Goal: Information Seeking & Learning: Learn about a topic

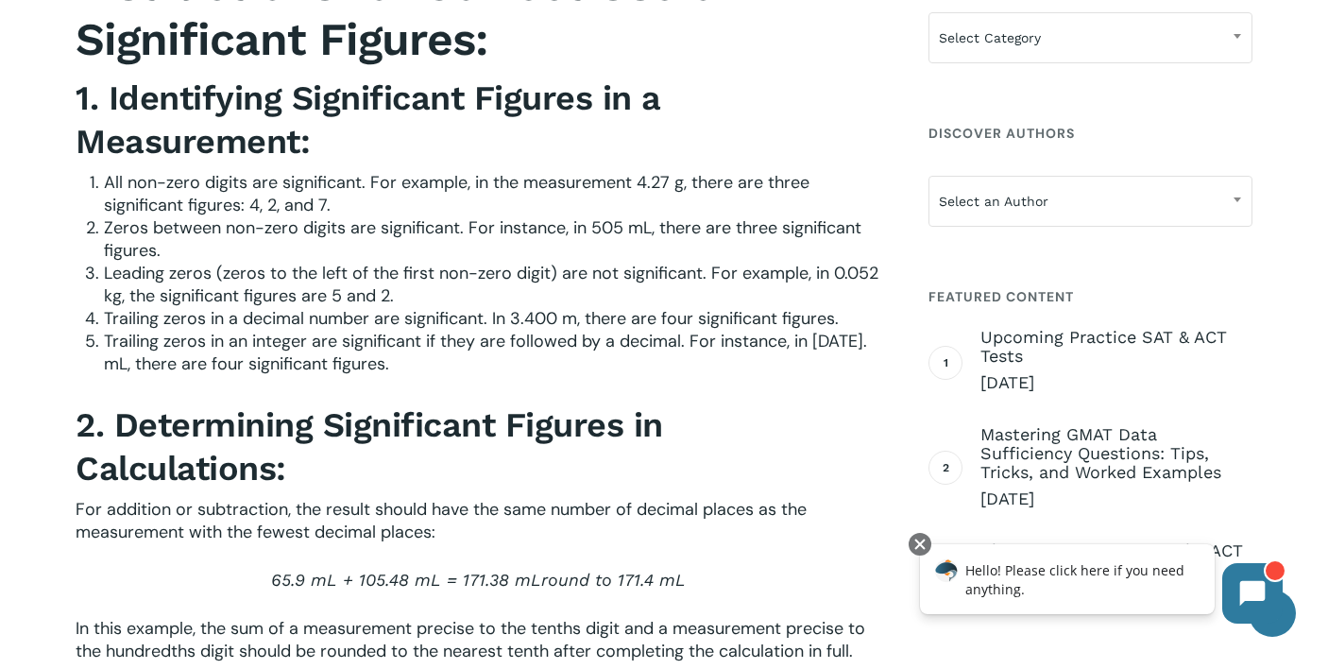
scroll to position [2499, 0]
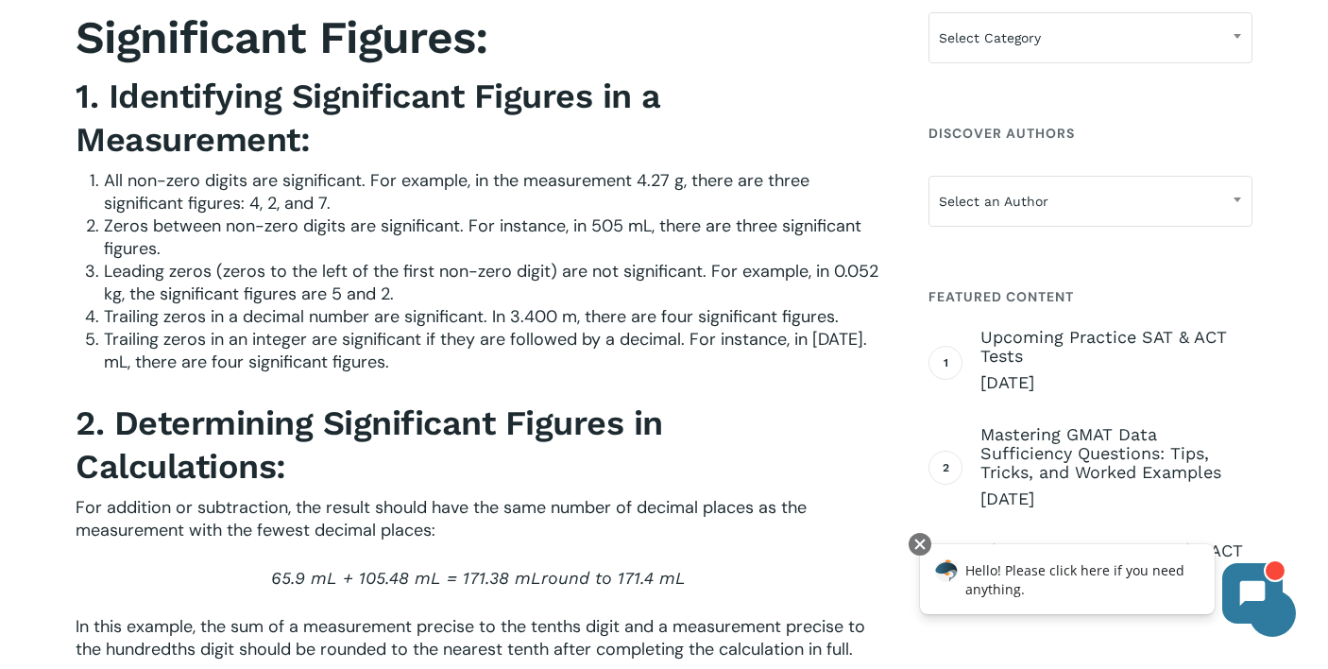
click at [613, 301] on span "Leading zeros (zeros to the left of the first non-zero digit) are not significa…" at bounding box center [491, 282] width 775 height 45
drag, startPoint x: 613, startPoint y: 301, endPoint x: 639, endPoint y: 305, distance: 25.8
click at [639, 305] on span "Leading zeros (zeros to the left of the first non-zero digit) are not significa…" at bounding box center [491, 282] width 775 height 45
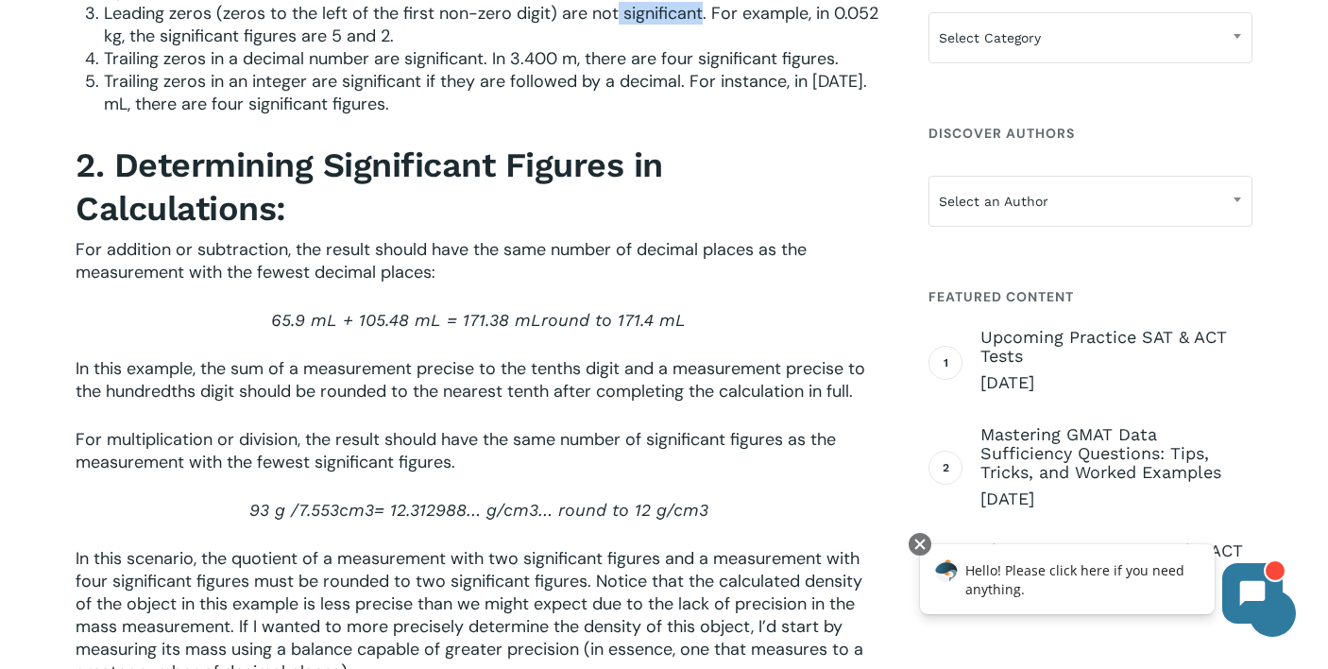
scroll to position [2763, 0]
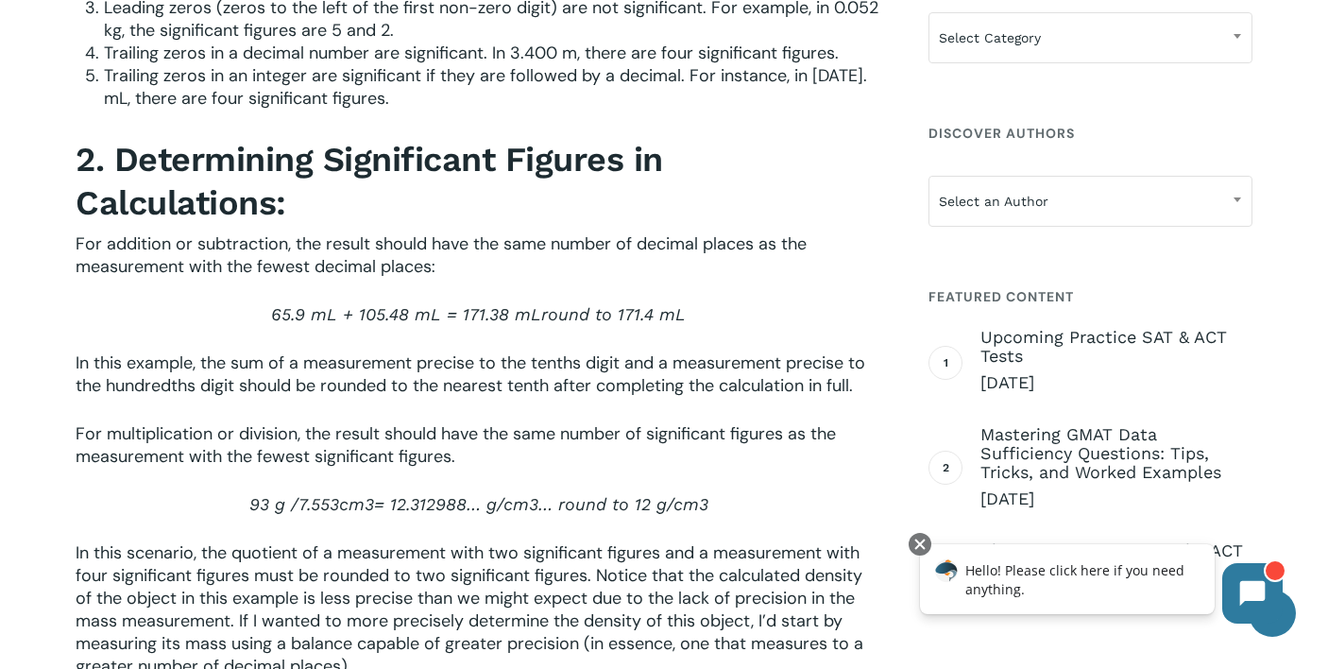
click at [478, 269] on span "For addition or subtraction, the result should have the same number of decimal …" at bounding box center [441, 254] width 731 height 45
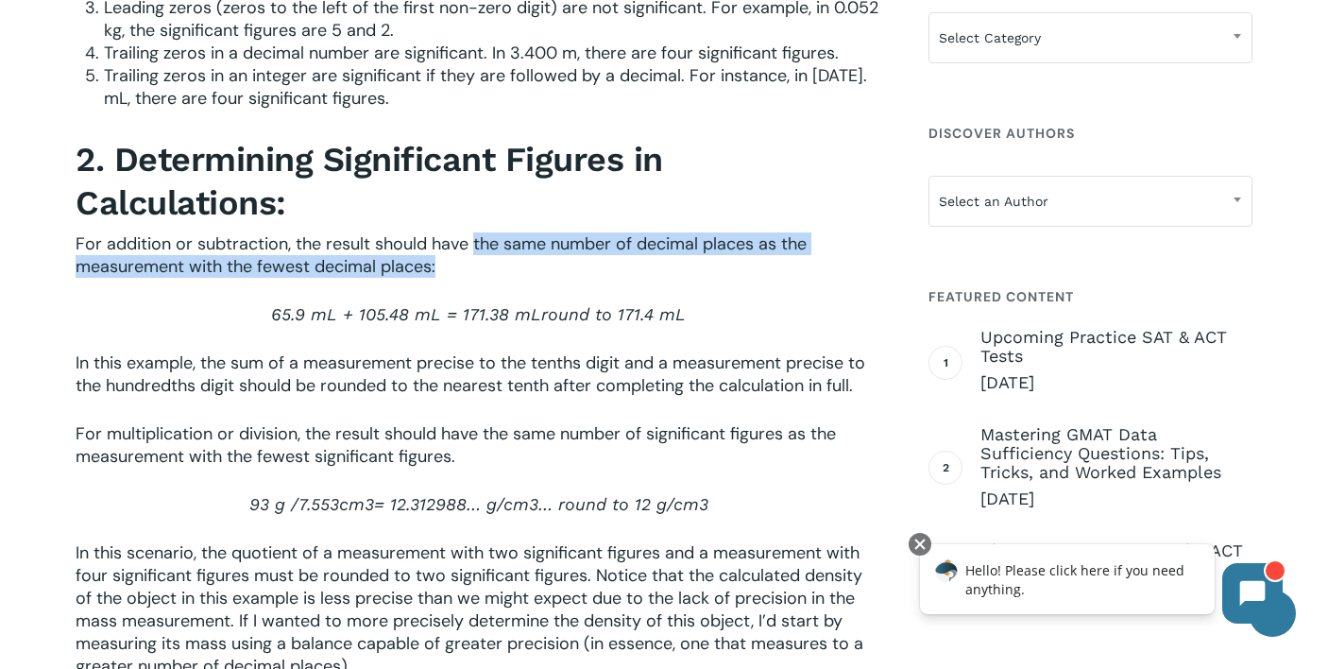
drag, startPoint x: 478, startPoint y: 269, endPoint x: 558, endPoint y: 287, distance: 82.3
click at [559, 287] on p "For addition or subtraction, the result should have the same number of decimal …" at bounding box center [479, 267] width 806 height 71
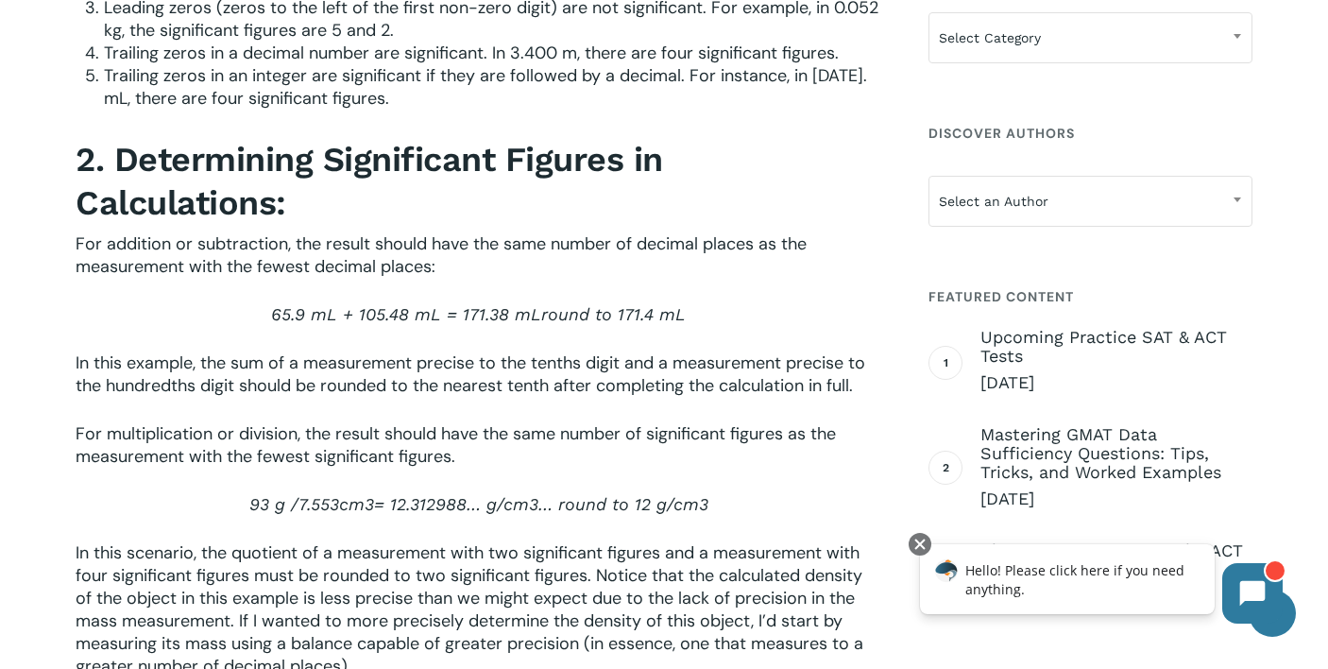
click at [283, 324] on span "65.9 mL + 105.48 mL = 171.38 mL" at bounding box center [406, 314] width 270 height 20
drag, startPoint x: 283, startPoint y: 341, endPoint x: 402, endPoint y: 348, distance: 119.2
click at [393, 324] on span "65.9 mL + 105.48 mL = 171.38 mL" at bounding box center [406, 314] width 270 height 20
click at [635, 324] on span "round to 171.4 mL" at bounding box center [613, 314] width 145 height 20
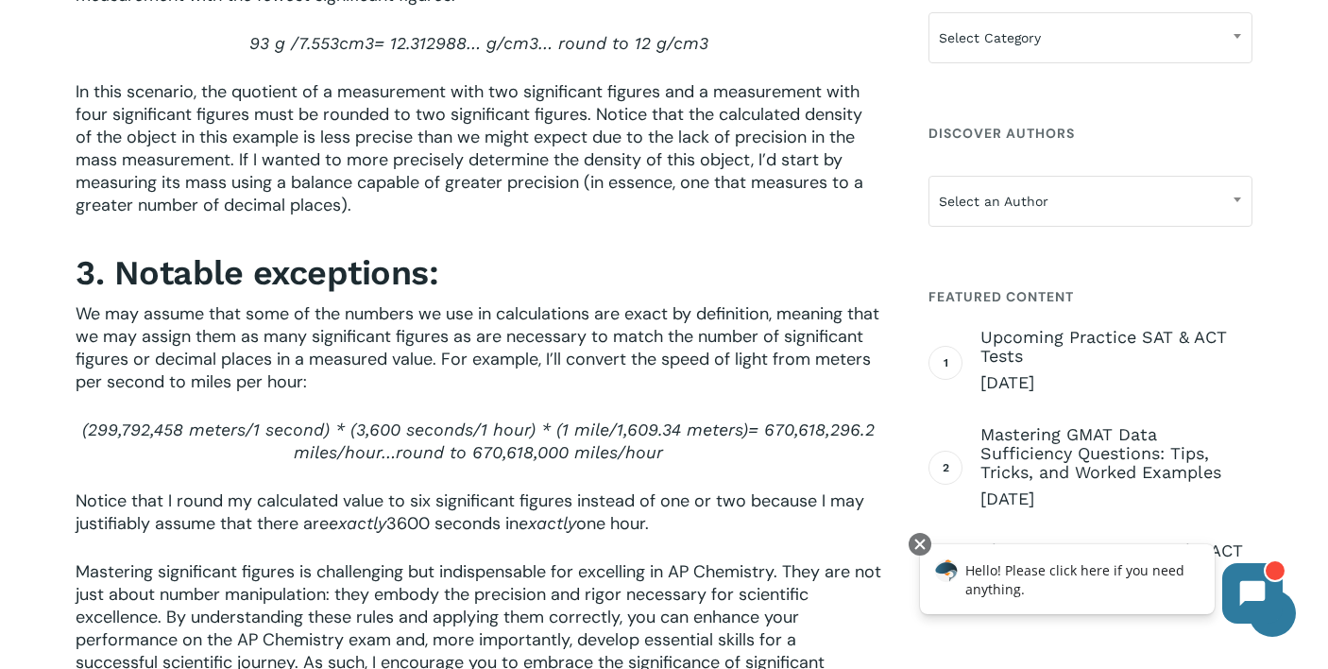
scroll to position [3226, 0]
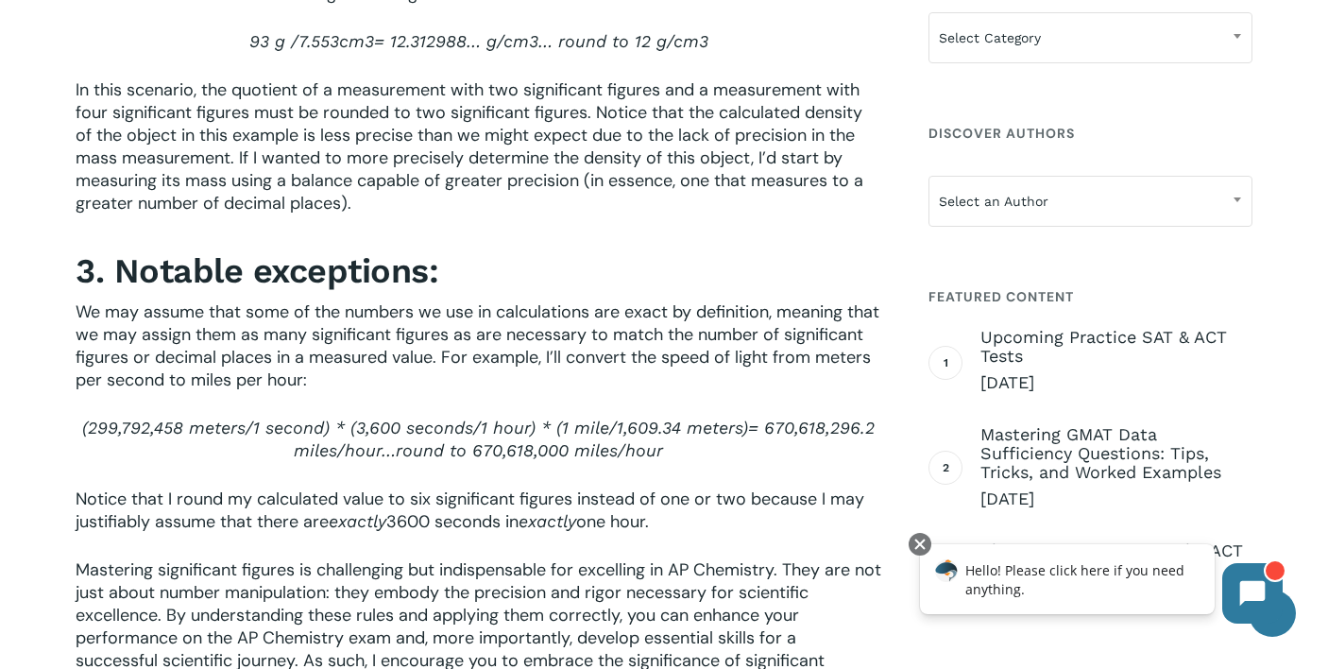
click at [312, 334] on span "We may assume that some of the numbers we use in calculations are exact by defi…" at bounding box center [478, 345] width 804 height 91
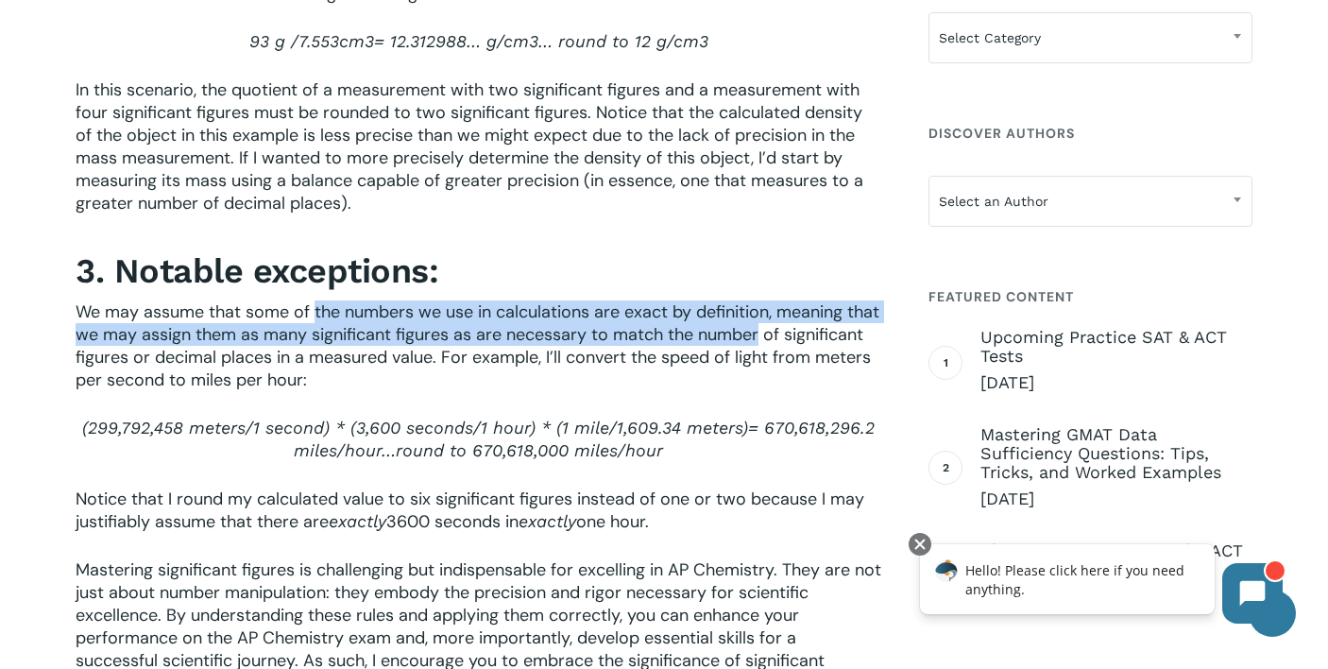
drag, startPoint x: 312, startPoint y: 334, endPoint x: 758, endPoint y: 355, distance: 446.3
click at [758, 355] on span "We may assume that some of the numbers we use in calculations are exact by defi…" at bounding box center [478, 345] width 804 height 91
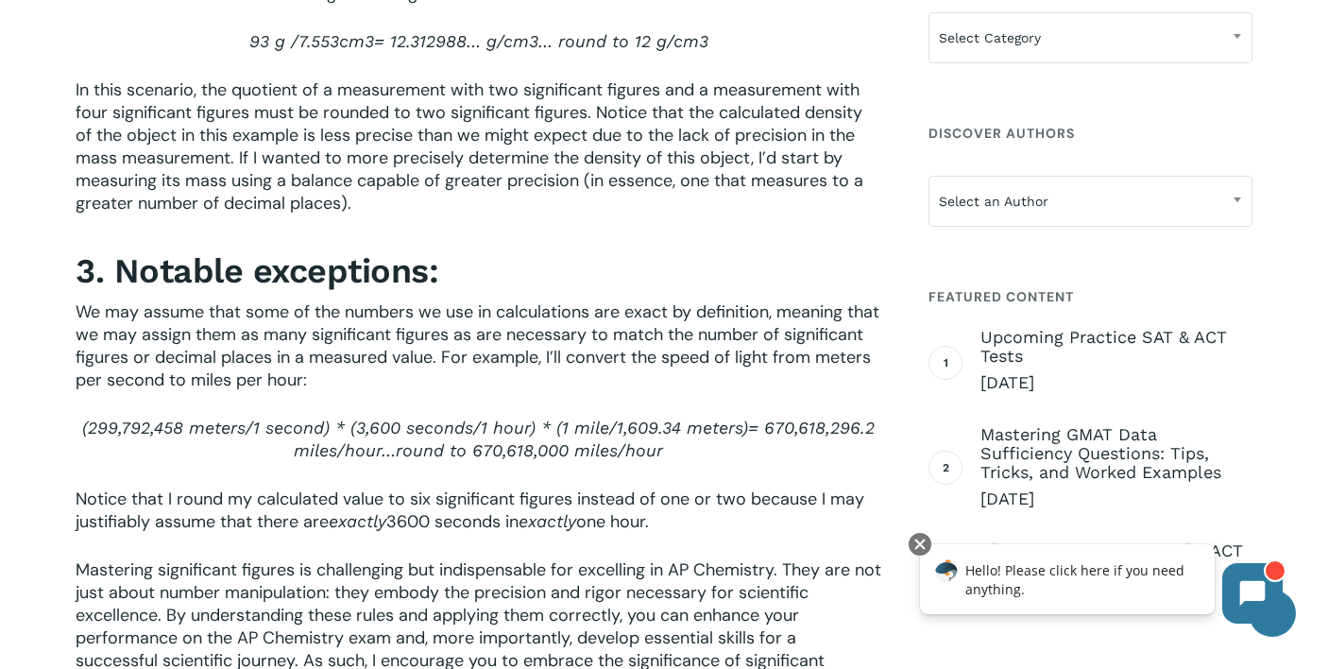
click at [816, 351] on p "We may assume that some of the numbers we use in calculations are exact by defi…" at bounding box center [479, 358] width 806 height 116
click at [813, 359] on p "We may assume that some of the numbers we use in calculations are exact by defi…" at bounding box center [479, 358] width 806 height 116
click at [813, 334] on span "We may assume that some of the numbers we use in calculations are exact by defi…" at bounding box center [478, 345] width 804 height 91
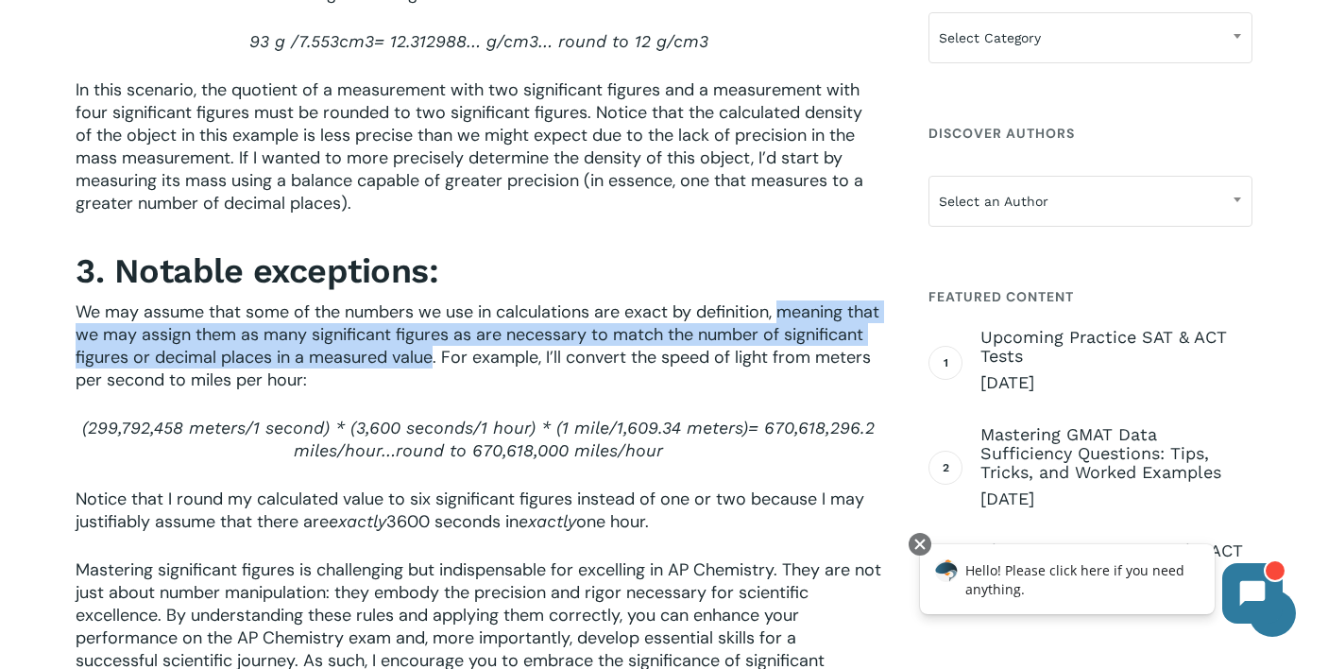
drag, startPoint x: 813, startPoint y: 334, endPoint x: 509, endPoint y: 382, distance: 307.8
click at [509, 382] on span "We may assume that some of the numbers we use in calculations are exact by defi…" at bounding box center [478, 345] width 804 height 91
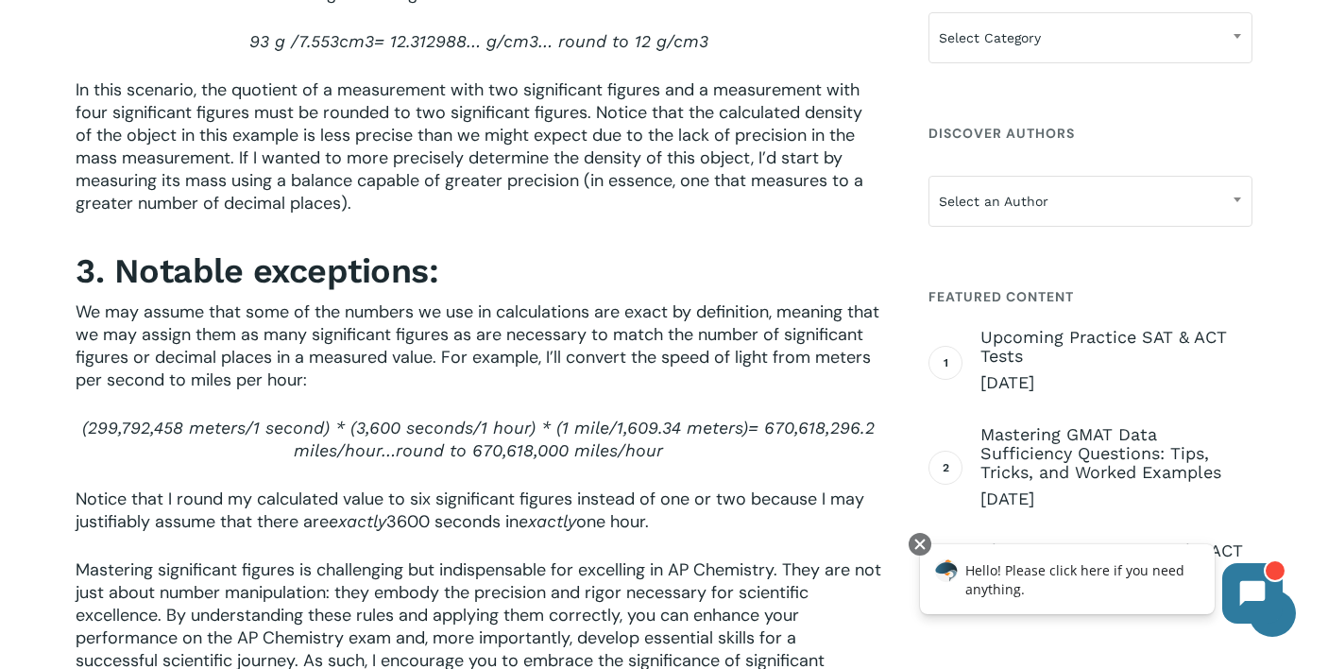
click at [546, 385] on span "We may assume that some of the numbers we use in calculations are exact by defi…" at bounding box center [478, 345] width 804 height 91
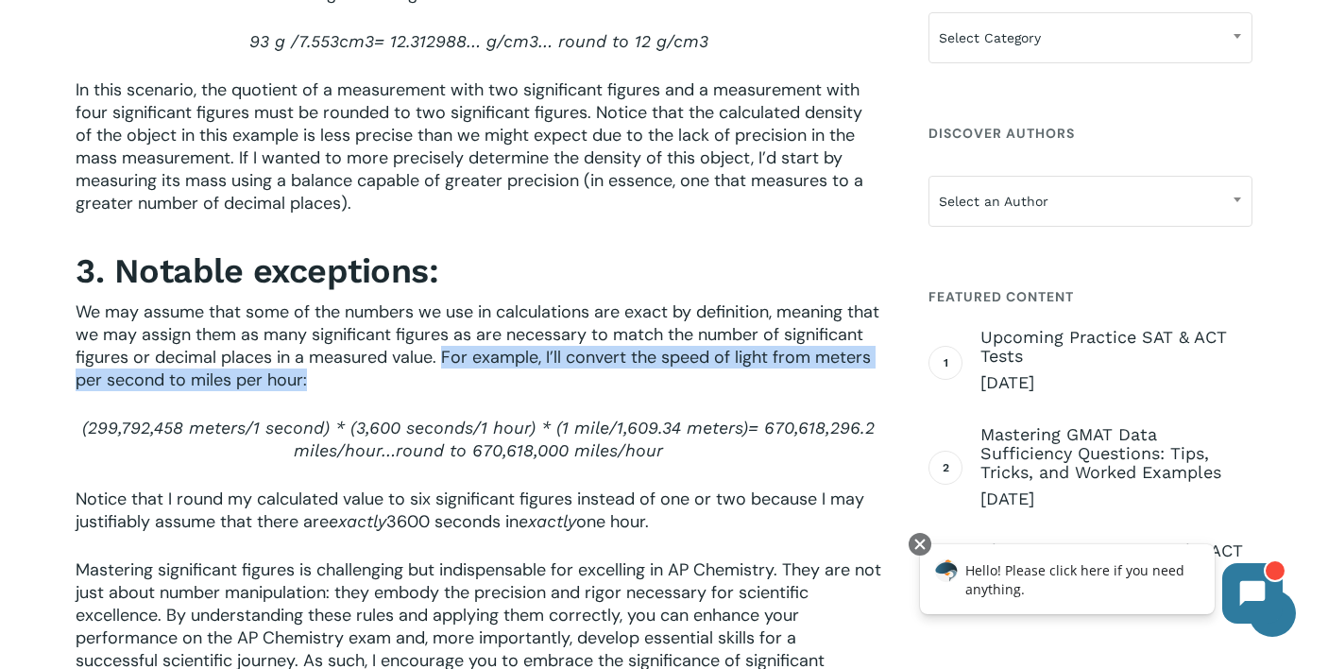
drag, startPoint x: 546, startPoint y: 385, endPoint x: 519, endPoint y: 404, distance: 33.3
click at [519, 405] on p "We may assume that some of the numbers we use in calculations are exact by defi…" at bounding box center [479, 358] width 806 height 116
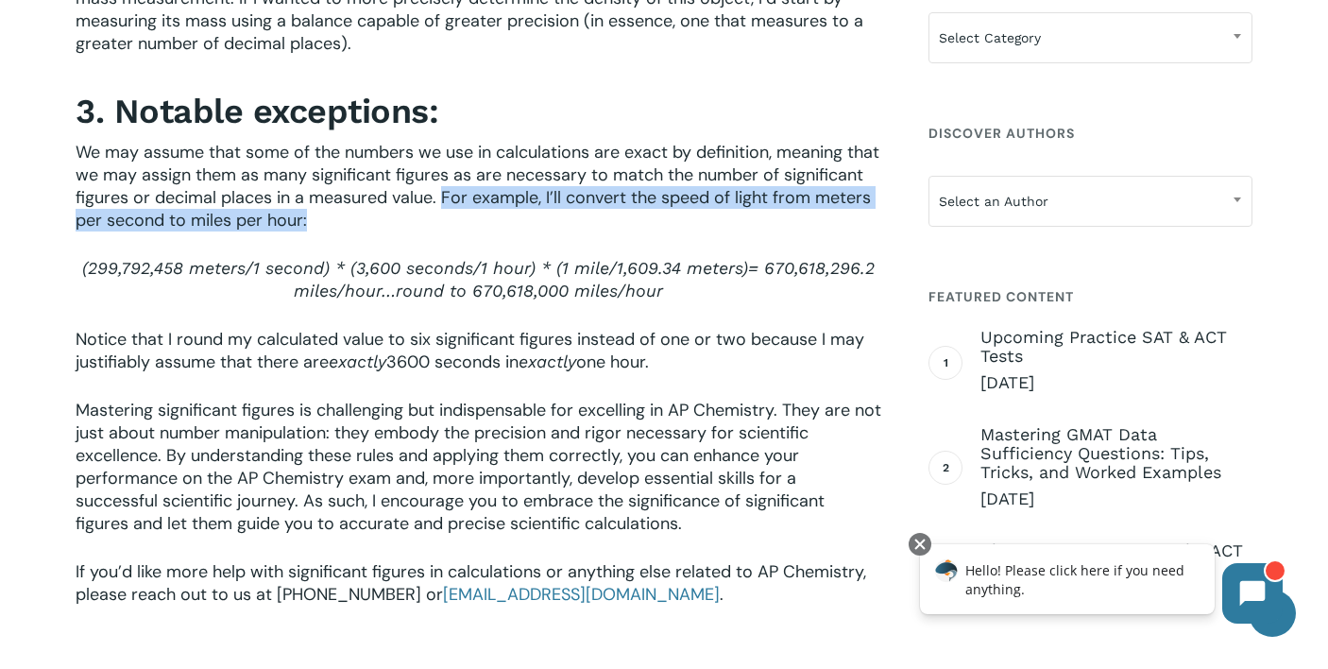
scroll to position [3387, 0]
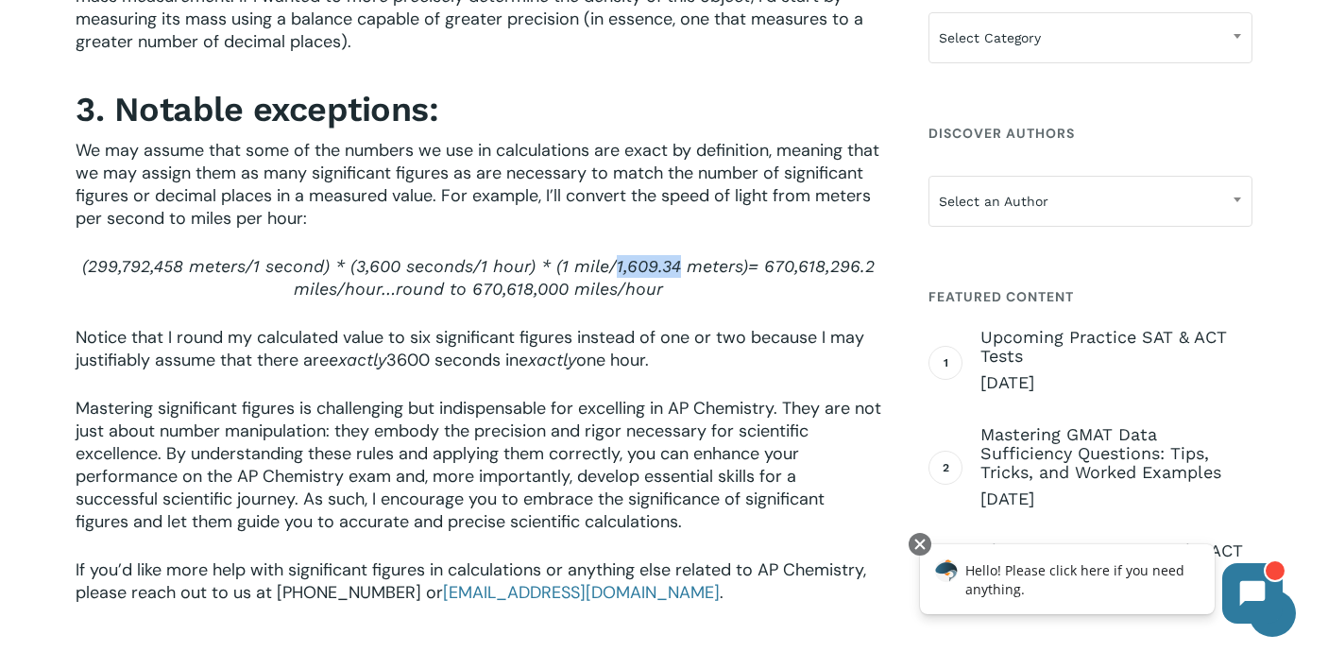
drag, startPoint x: 615, startPoint y: 292, endPoint x: 673, endPoint y: 293, distance: 58.6
click at [673, 276] on span "1,609.34 meters)" at bounding box center [682, 266] width 131 height 20
drag, startPoint x: 768, startPoint y: 291, endPoint x: 817, endPoint y: 289, distance: 49.2
click at [817, 289] on span "= 670,618,296.2 miles/hour…" at bounding box center [584, 277] width 581 height 43
drag, startPoint x: 476, startPoint y: 315, endPoint x: 537, endPoint y: 315, distance: 60.5
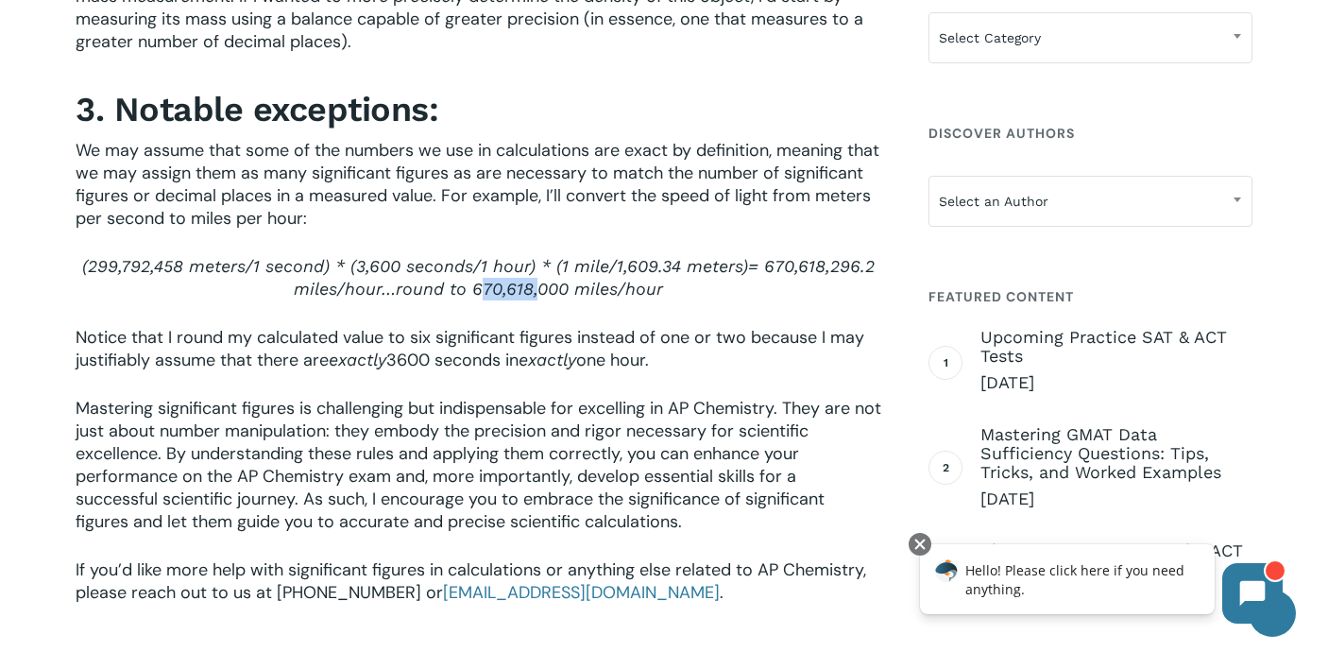
click at [537, 298] on span "round to 670,618,000 miles/hour" at bounding box center [529, 289] width 267 height 20
click at [415, 368] on span "Notice that I round my calculated value to six significant figures instead of o…" at bounding box center [470, 348] width 789 height 45
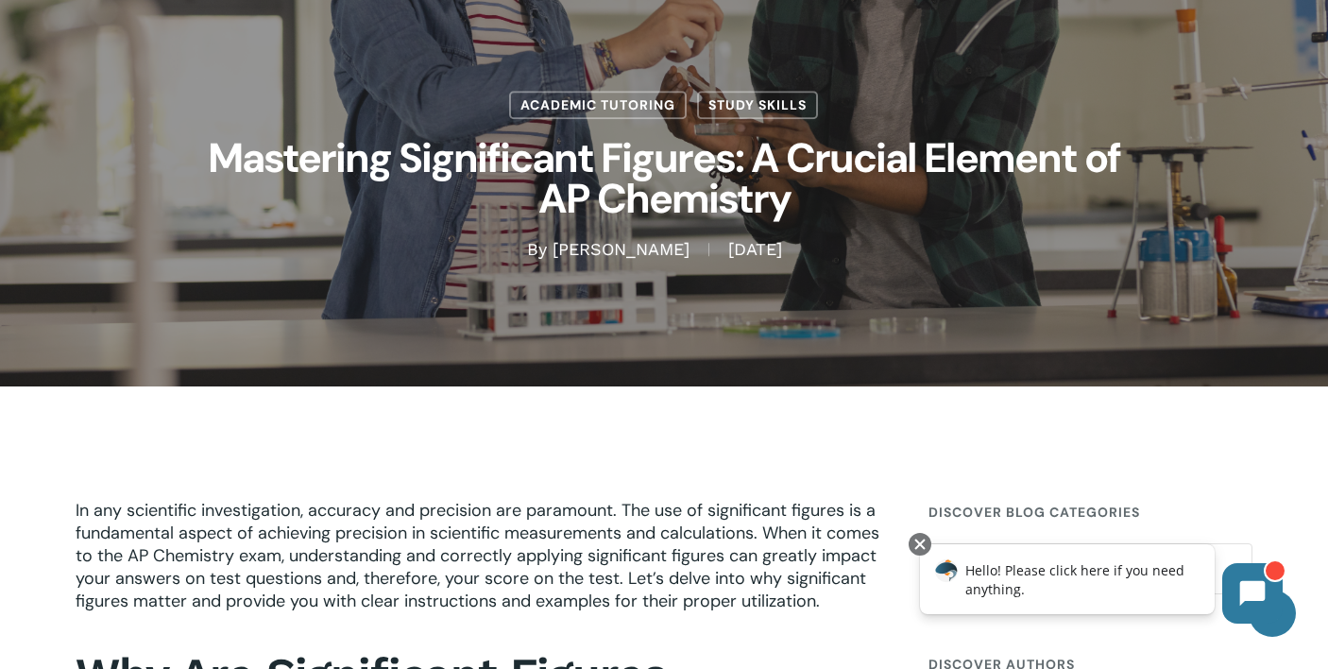
scroll to position [0, 0]
